Goal: Task Accomplishment & Management: Complete application form

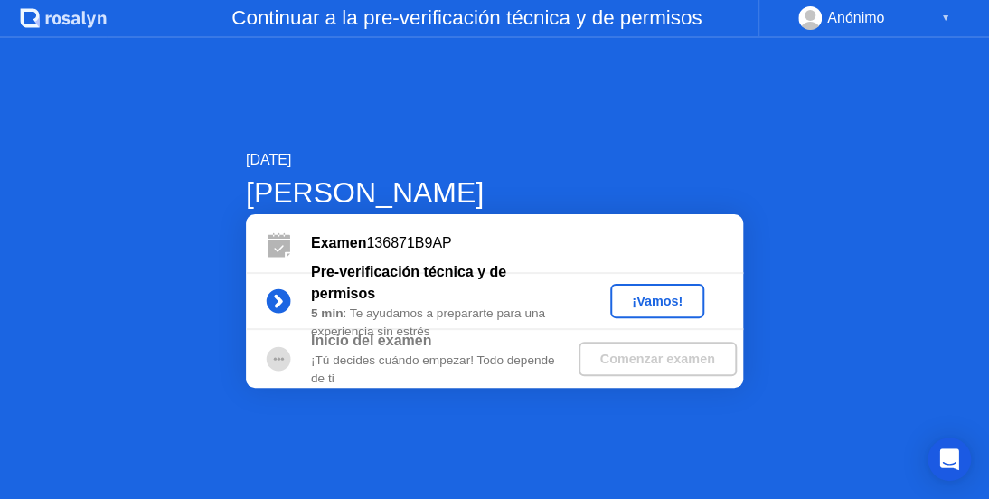
click at [646, 306] on div "¡Vamos!" at bounding box center [657, 301] width 80 height 14
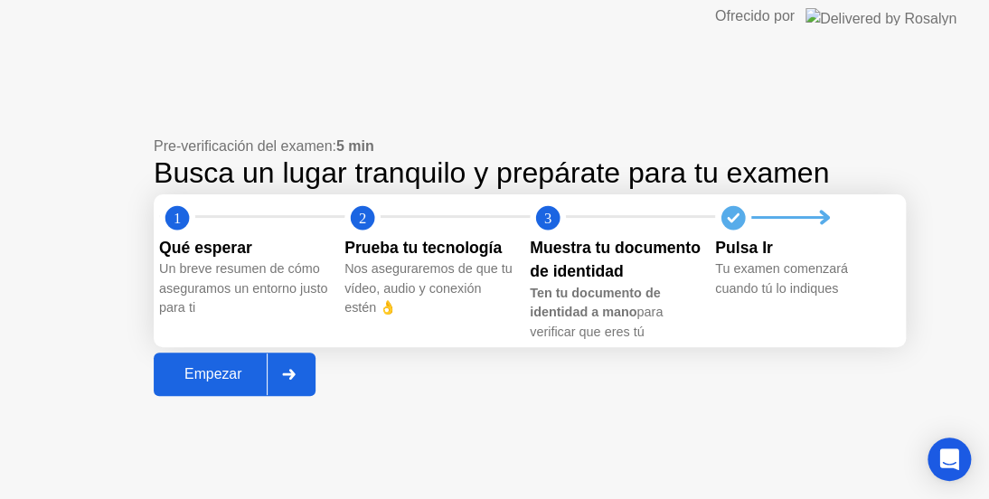
click at [223, 382] on div "Empezar" at bounding box center [213, 374] width 108 height 16
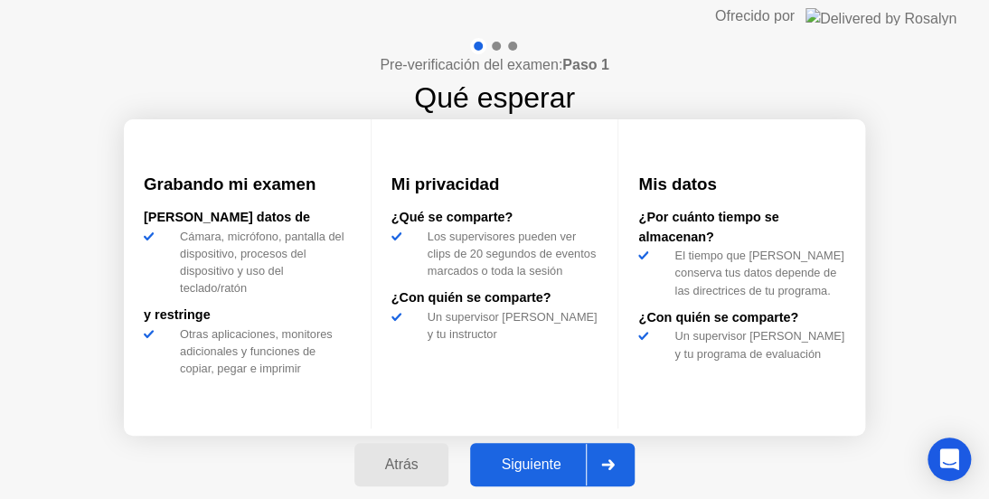
click at [620, 459] on div at bounding box center [607, 465] width 43 height 42
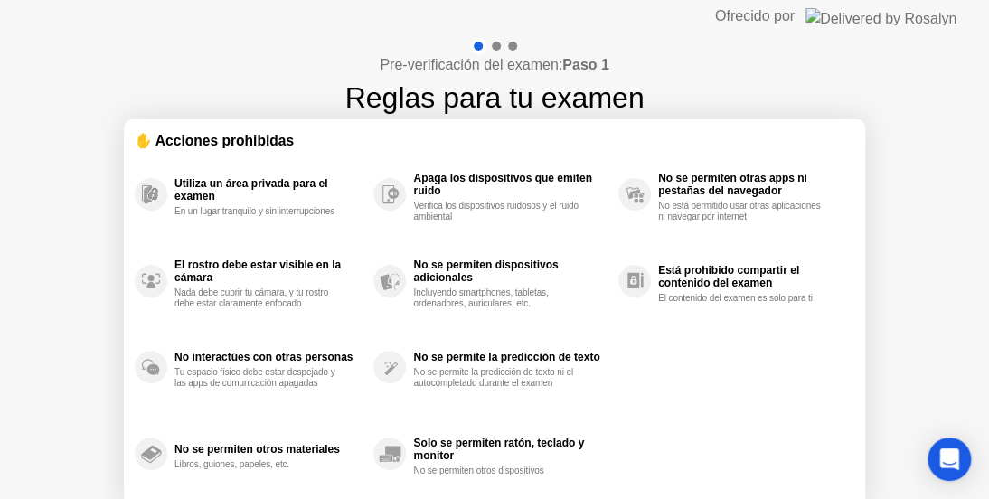
click at [941, 259] on div "Pre-verificación del examen: Paso 1 Reglas para tu examen ✋ Acciones prohibidas…" at bounding box center [494, 302] width 989 height 539
click at [942, 260] on div "Pre-verificación del examen: Paso 1 Reglas para tu examen ✋ Acciones prohibidas…" at bounding box center [494, 302] width 989 height 539
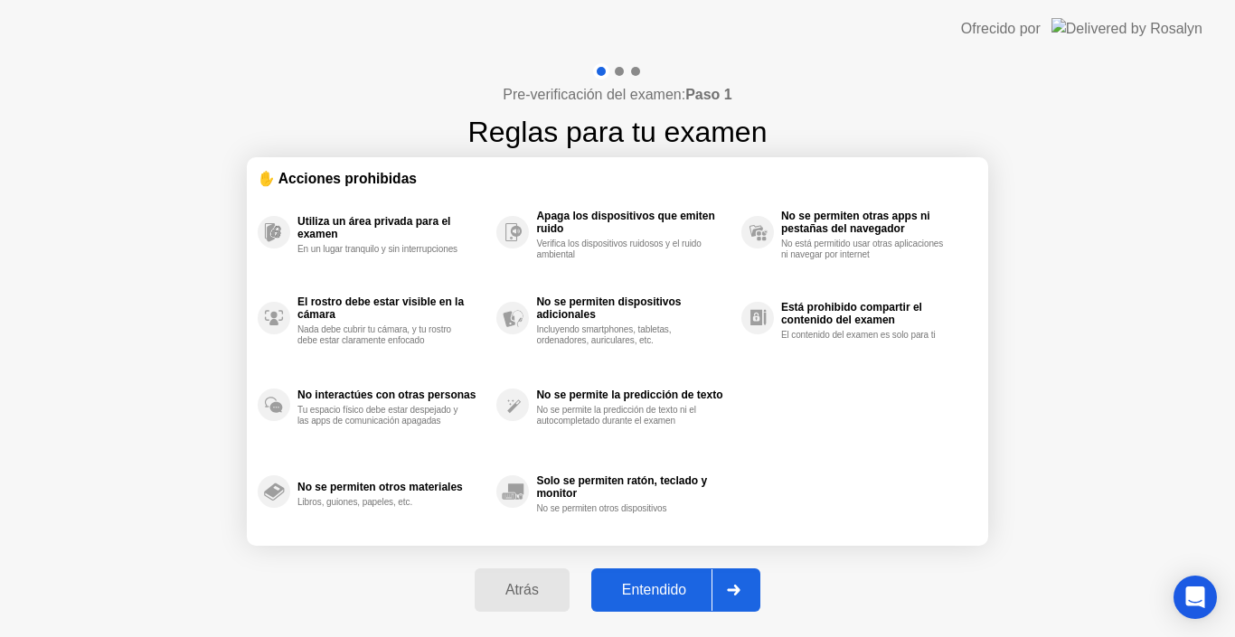
click at [678, 498] on div "Entendido" at bounding box center [654, 590] width 115 height 16
select select "**********"
select select "*******"
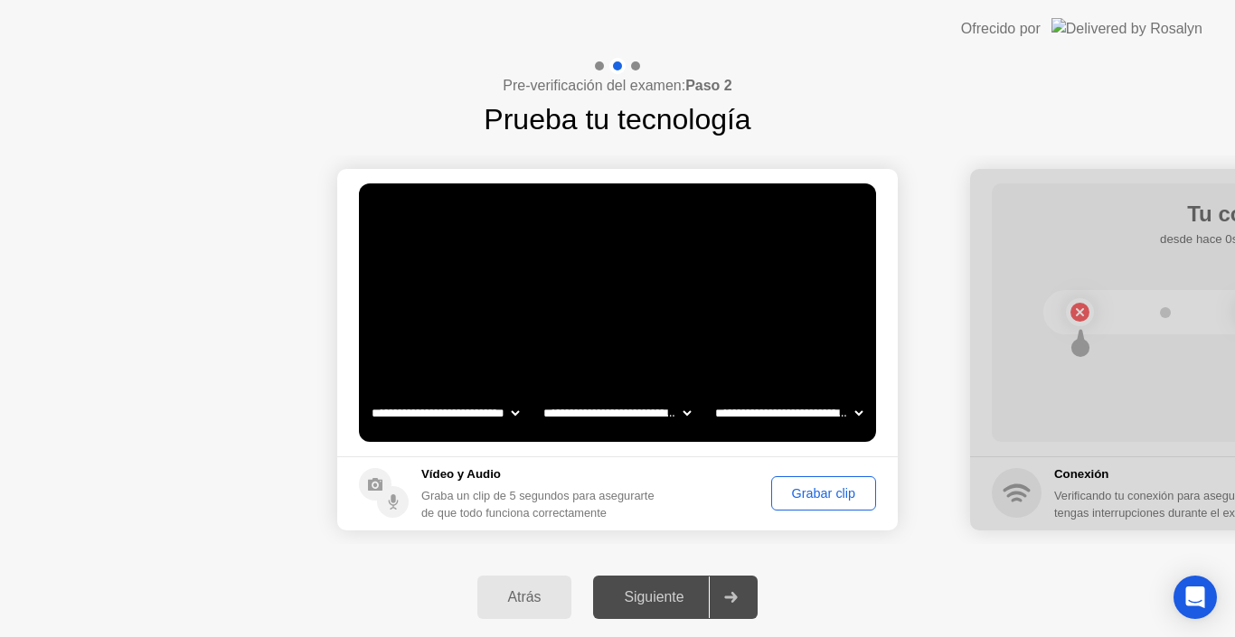
click at [821, 494] on div "Grabar clip" at bounding box center [823, 493] width 92 height 14
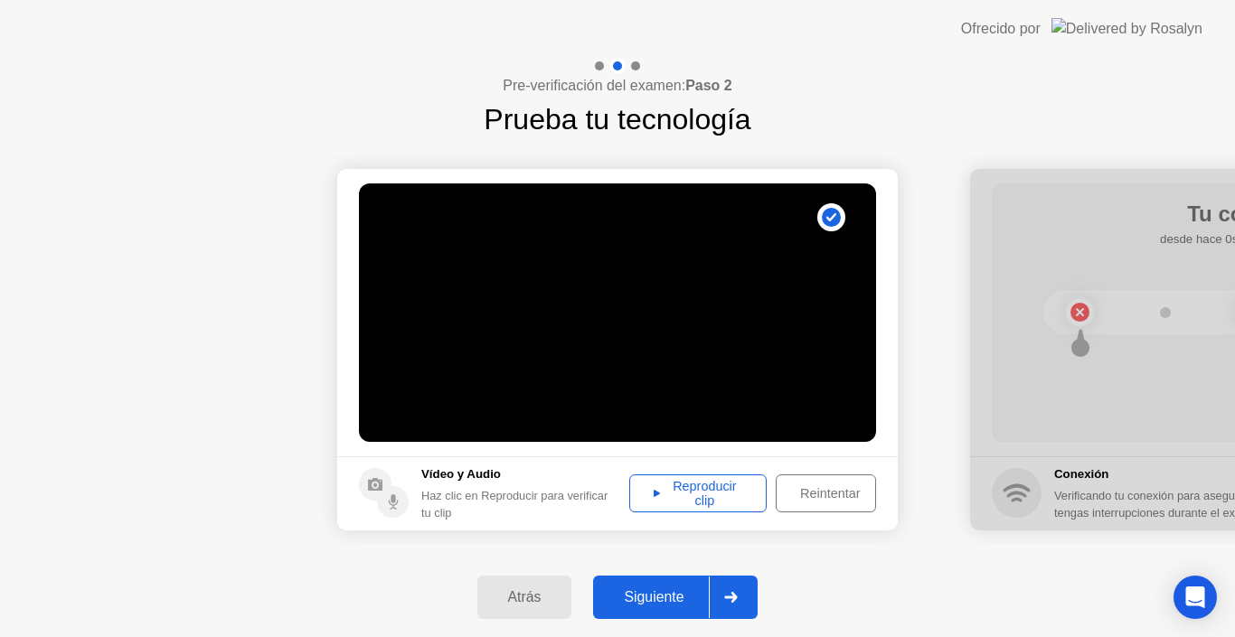
click at [700, 498] on div "Reproducir clip" at bounding box center [697, 493] width 125 height 29
click at [653, 498] on div "Siguiente" at bounding box center [653, 597] width 110 height 16
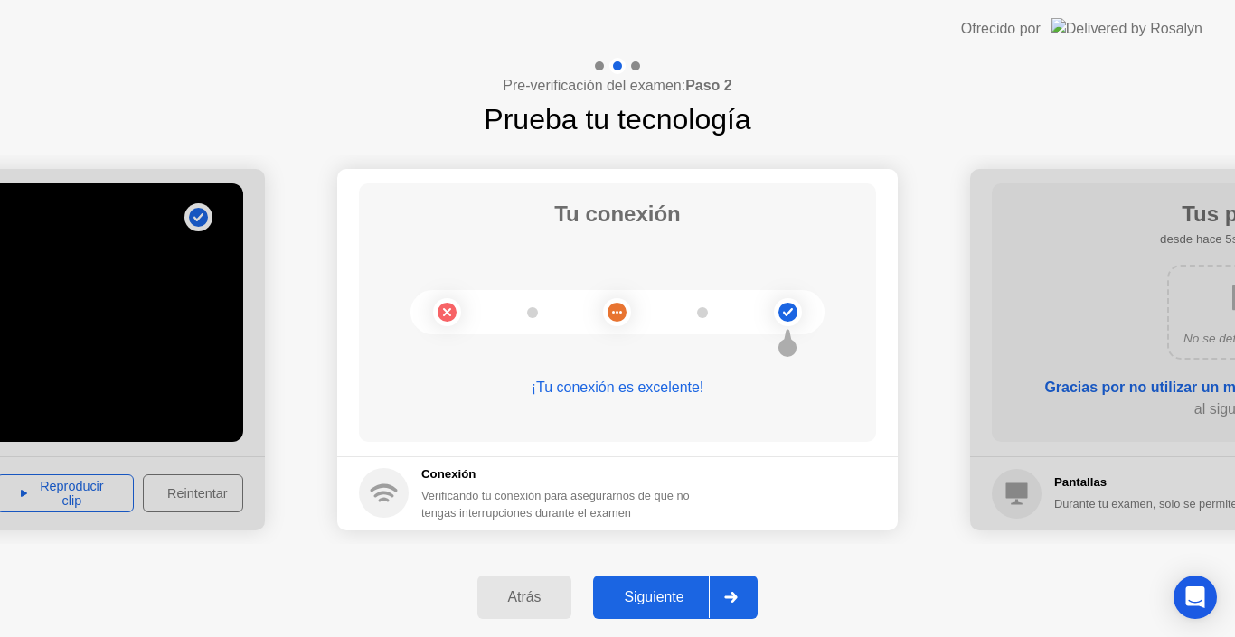
click at [660, 498] on div "Siguiente" at bounding box center [653, 597] width 110 height 16
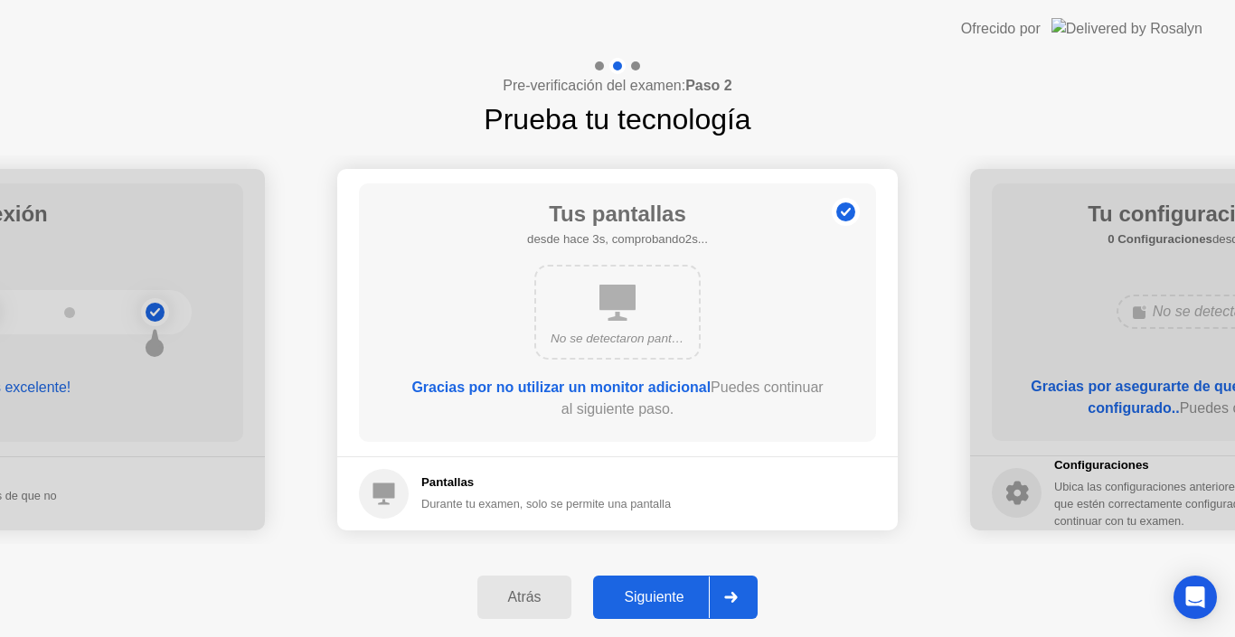
click at [660, 498] on div "Siguiente" at bounding box center [653, 597] width 110 height 16
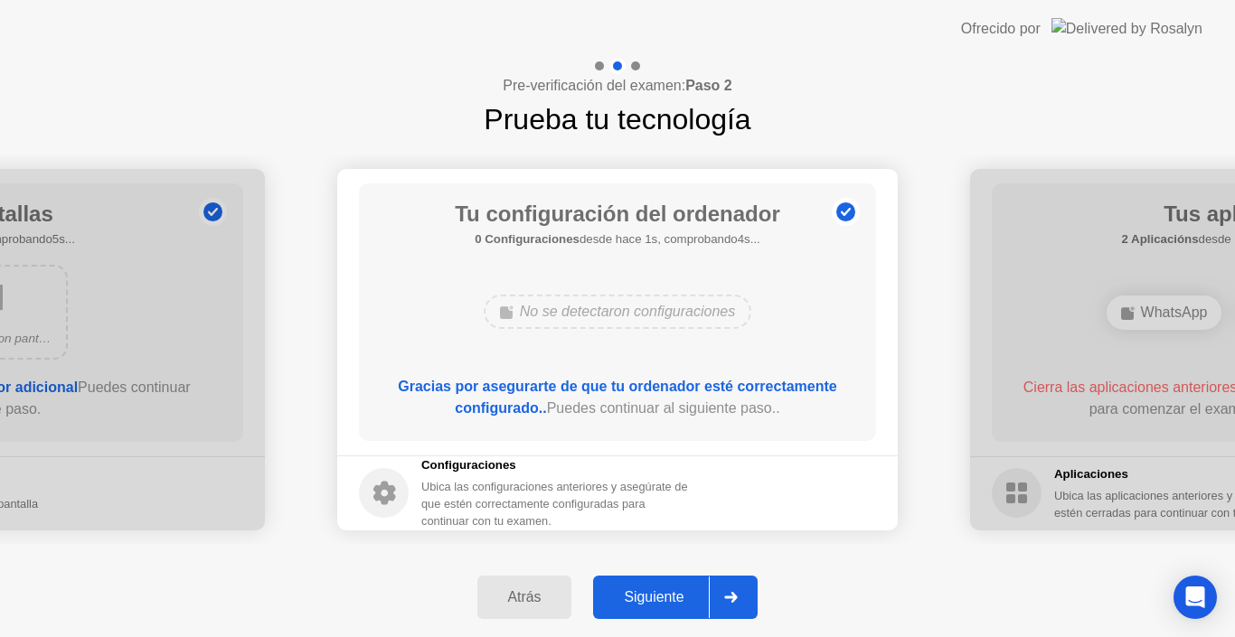
click at [660, 498] on div "Siguiente" at bounding box center [653, 597] width 110 height 16
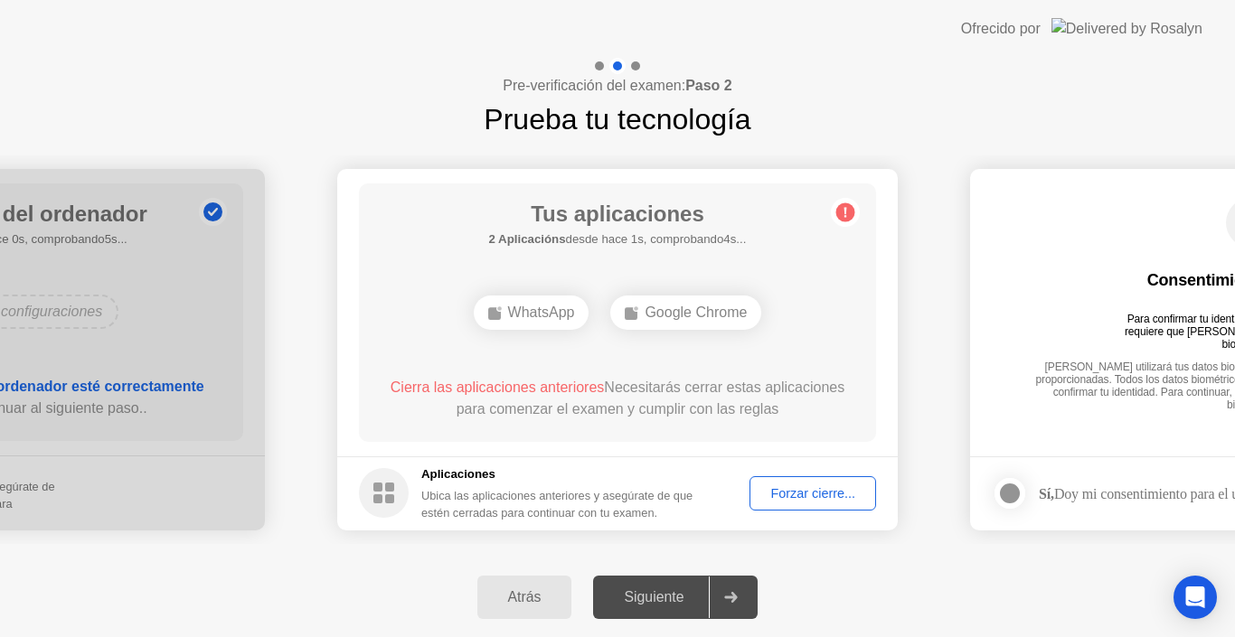
click at [795, 492] on div "Forzar cierre..." at bounding box center [813, 493] width 114 height 14
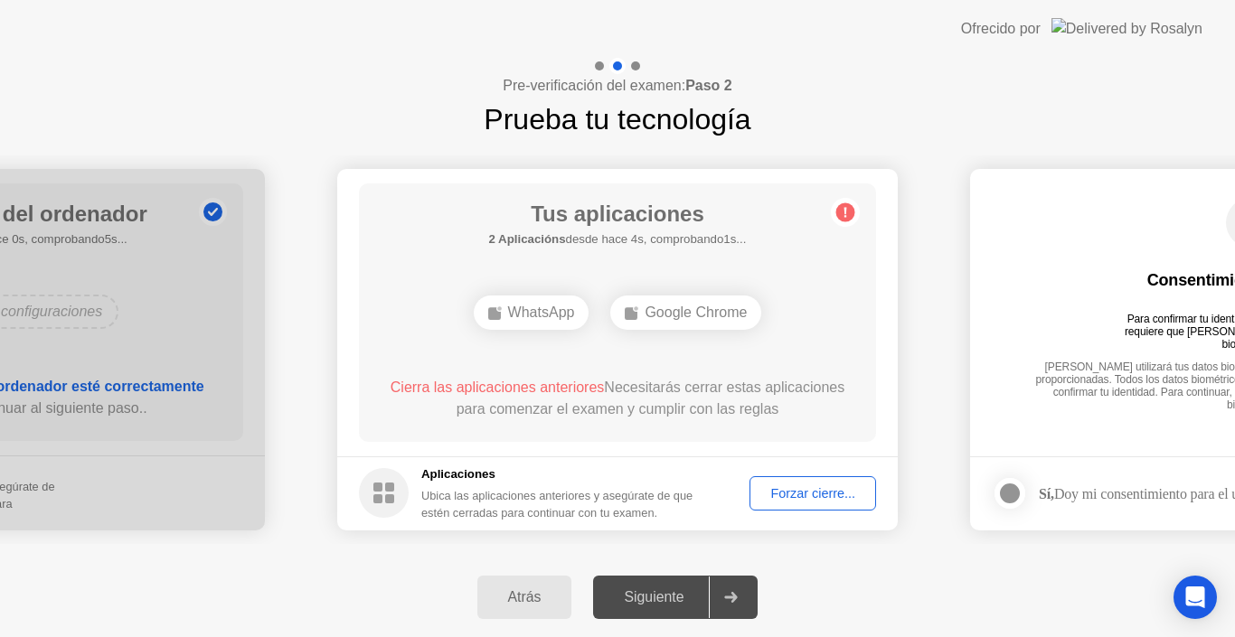
click at [785, 494] on div "Forzar cierre..." at bounding box center [813, 493] width 114 height 14
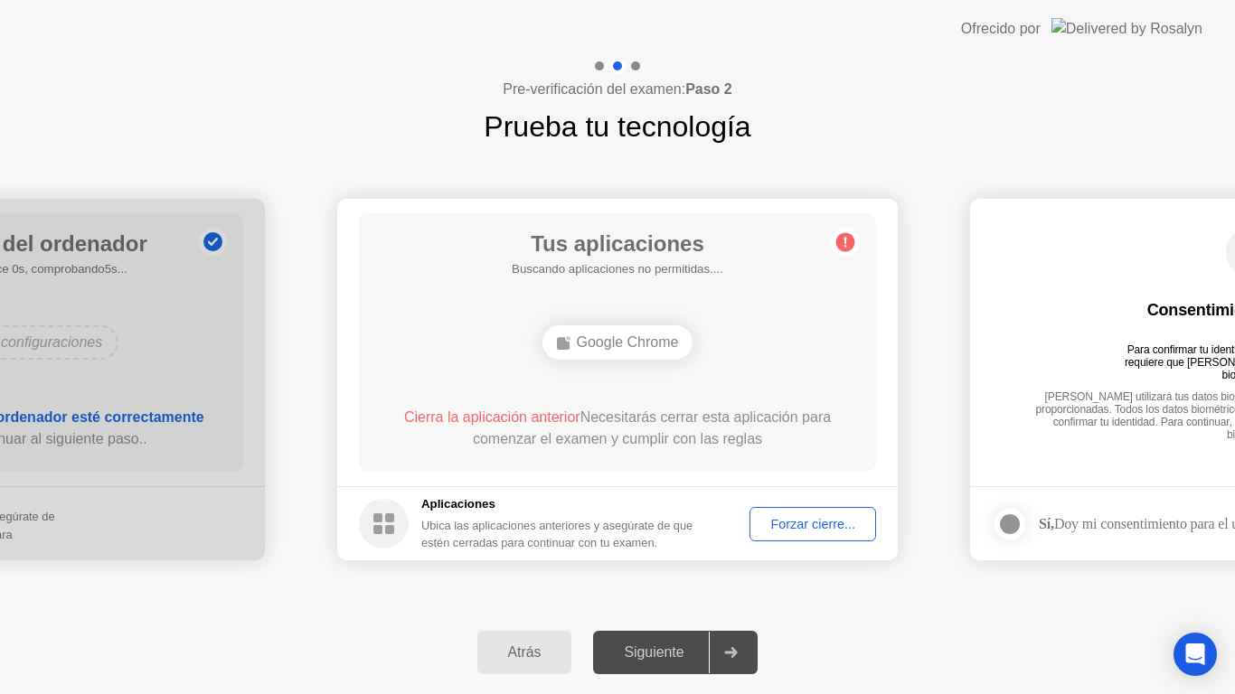
click at [822, 498] on footer "Aplicaciones Ubica las aplicaciones anteriores y asegúrate de que estén cerrada…" at bounding box center [617, 523] width 560 height 74
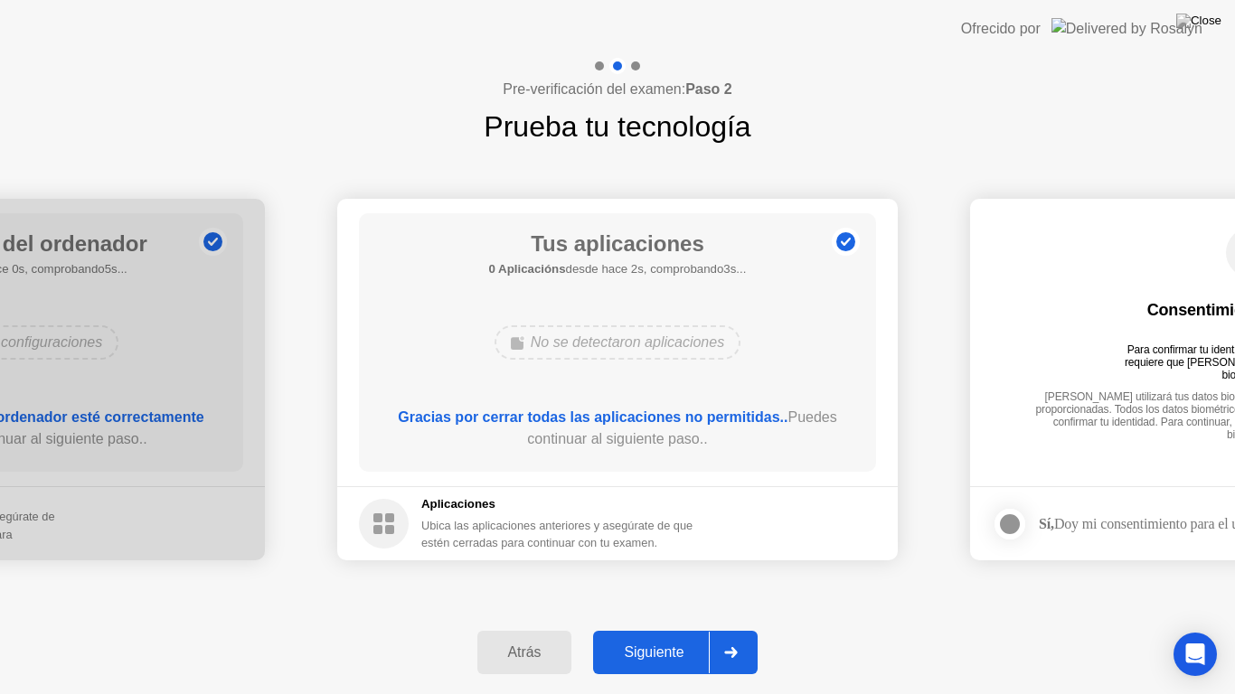
click at [638, 498] on div "Siguiente" at bounding box center [653, 652] width 110 height 16
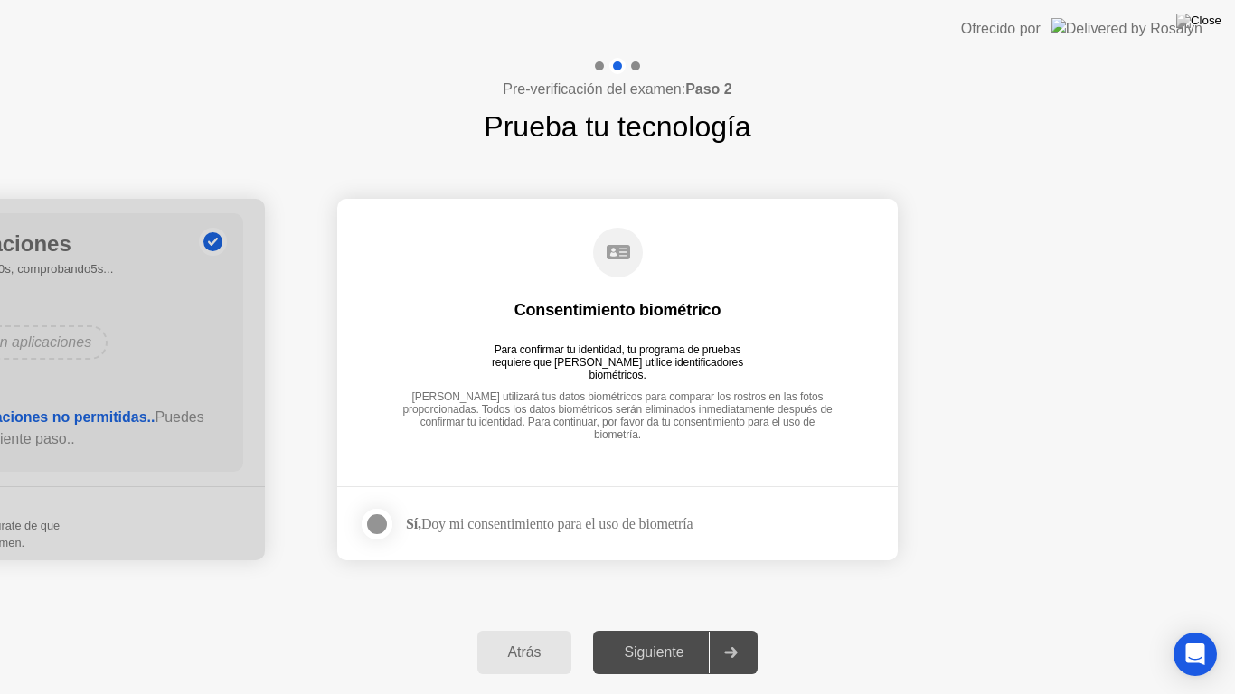
drag, startPoint x: 376, startPoint y: 525, endPoint x: 263, endPoint y: 493, distance: 117.6
click at [374, 498] on div at bounding box center [377, 524] width 22 height 22
click at [665, 498] on div "Siguiente" at bounding box center [653, 652] width 110 height 16
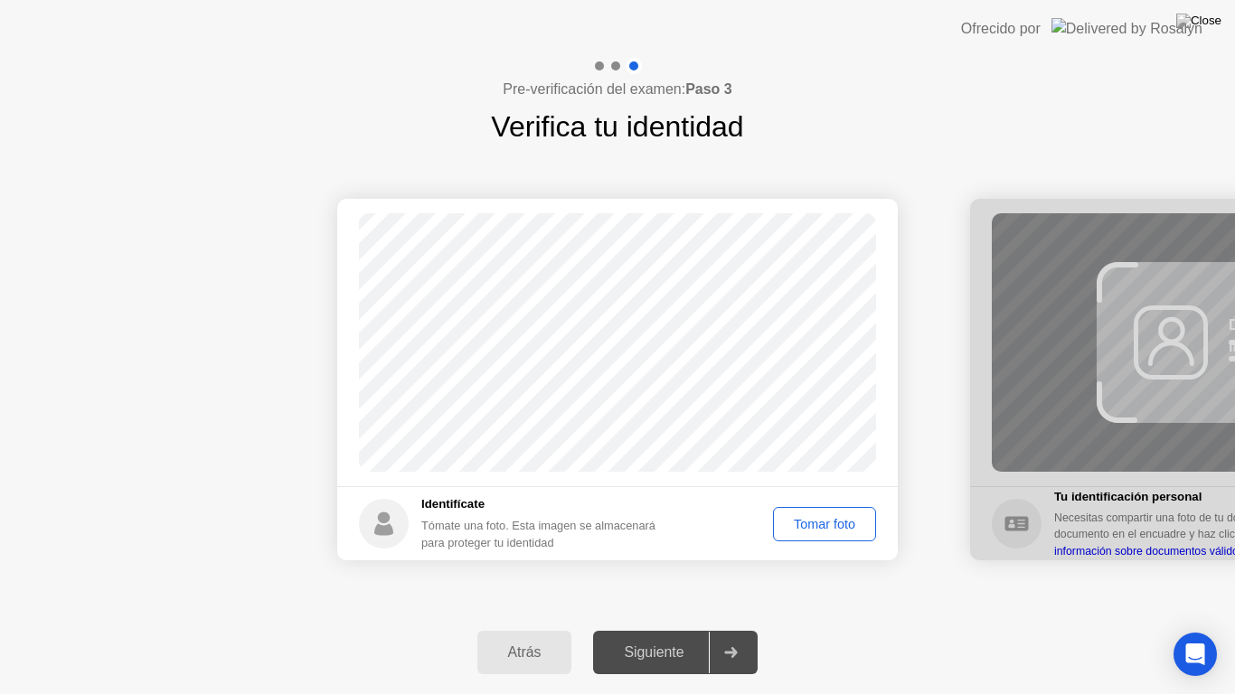
click at [853, 498] on div "Tomar foto" at bounding box center [824, 524] width 90 height 14
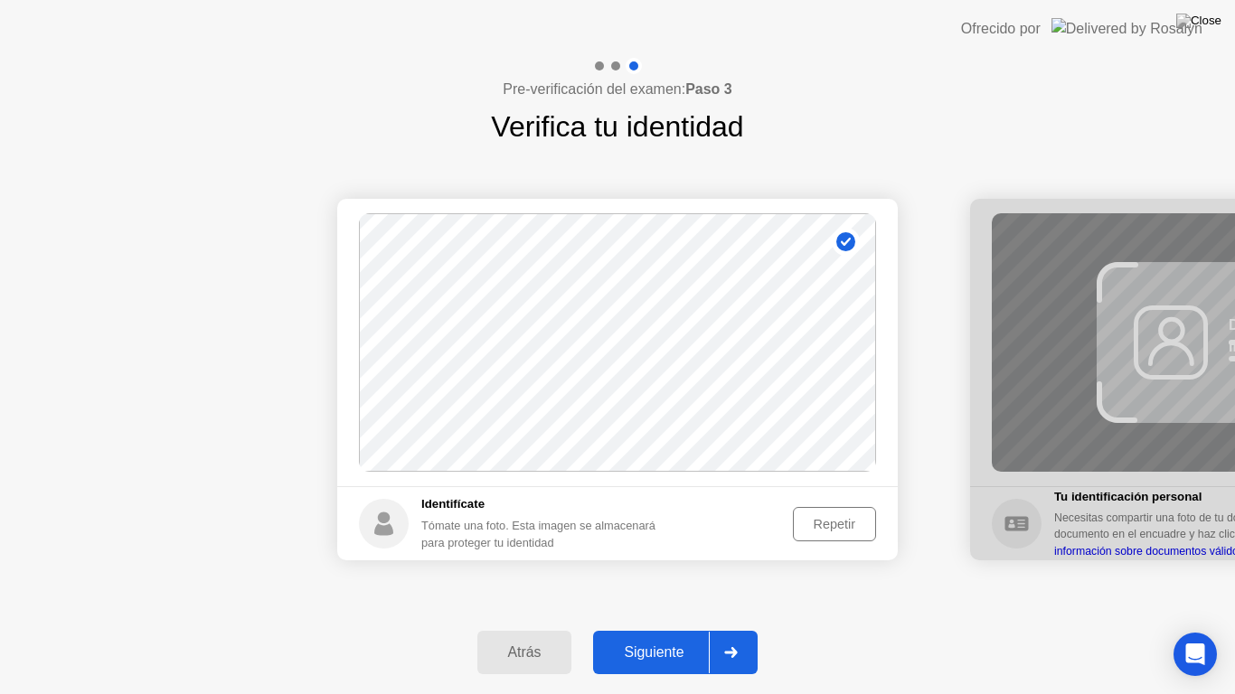
click at [671, 498] on div "Siguiente" at bounding box center [653, 652] width 110 height 16
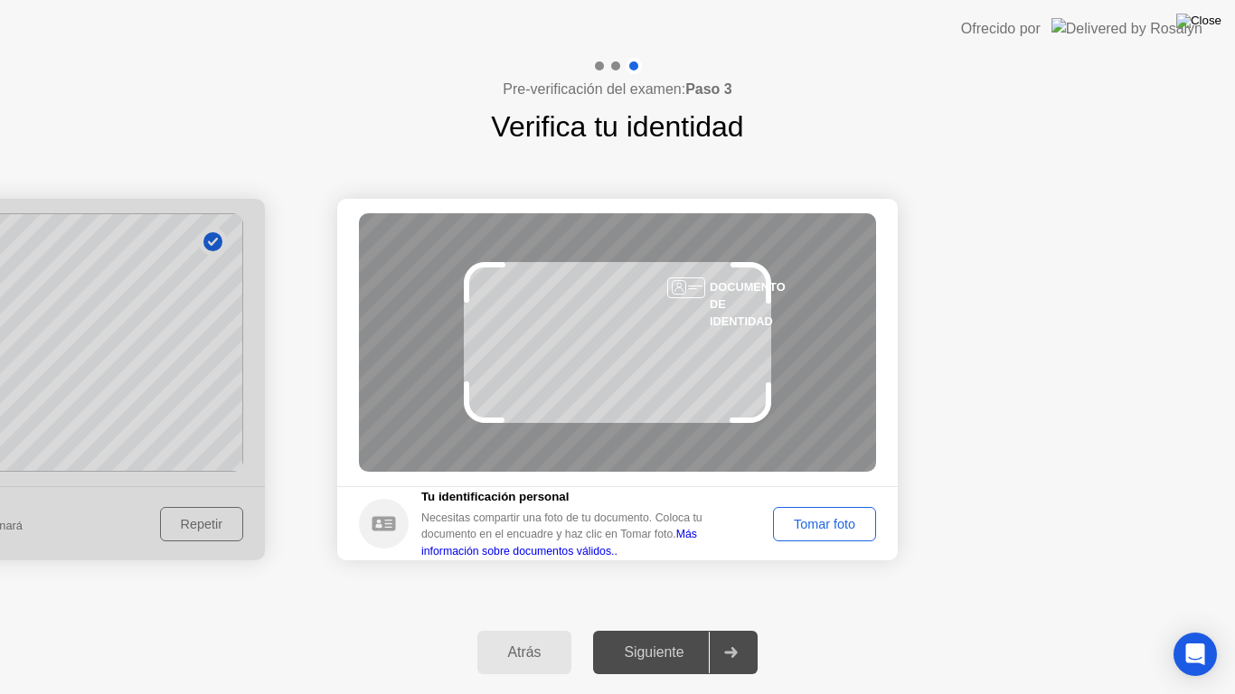
click at [988, 24] on img at bounding box center [1198, 21] width 45 height 14
